Goal: Check status: Check status

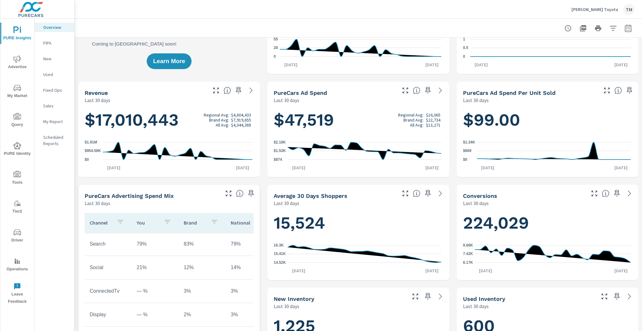
scroll to position [151, 0]
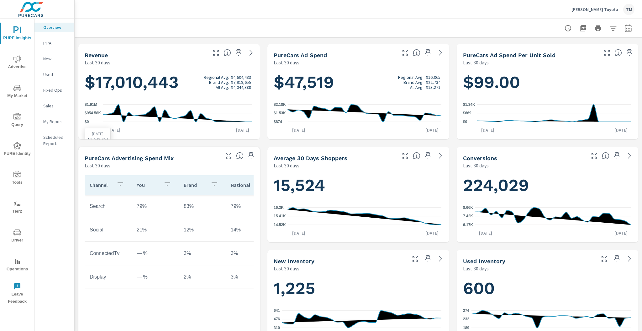
scroll to position [100, 0]
click at [17, 27] on icon "nav menu" at bounding box center [15, 29] width 5 height 7
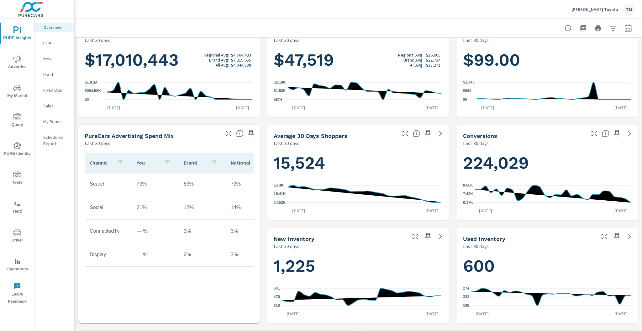
scroll to position [100, 0]
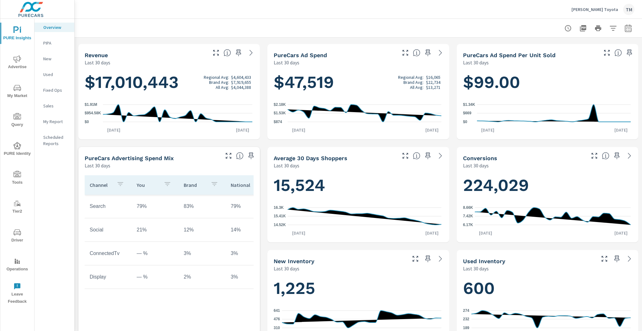
click at [625, 28] on icon "button" at bounding box center [629, 28] width 8 height 8
click at [578, 57] on select "Custom Yesterday Last week Last 7 days Last 14 days Last 30 days Last 45 days L…" at bounding box center [574, 54] width 63 height 13
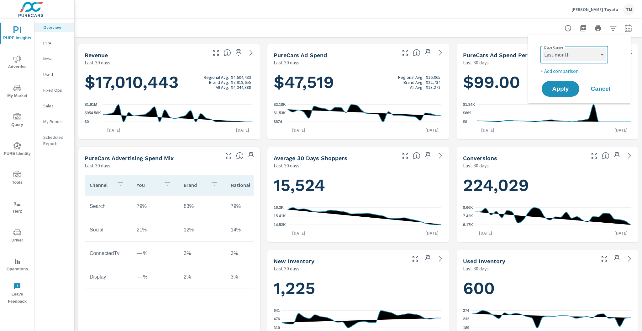
click at [543, 48] on select "Custom Yesterday Last week Last 7 days Last 14 days Last 30 days Last 45 days L…" at bounding box center [574, 54] width 63 height 13
select select "Last month"
click at [568, 73] on p "+ Add comparison" at bounding box center [581, 71] width 80 height 8
select select "Previous period"
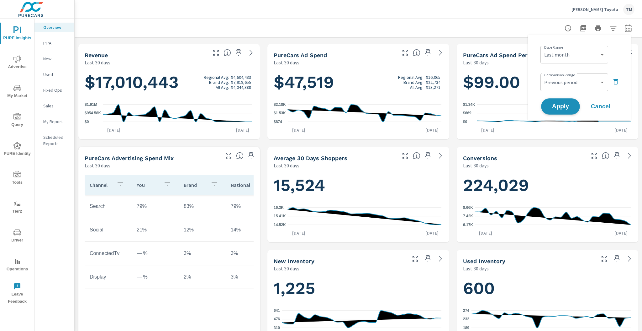
click at [567, 106] on span "Apply" at bounding box center [561, 107] width 26 height 6
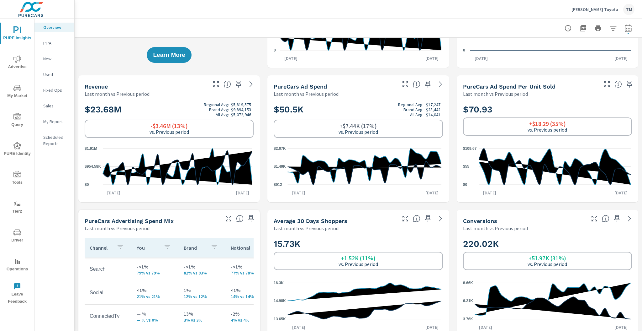
scroll to position [132, 0]
